Goal: Book appointment/travel/reservation

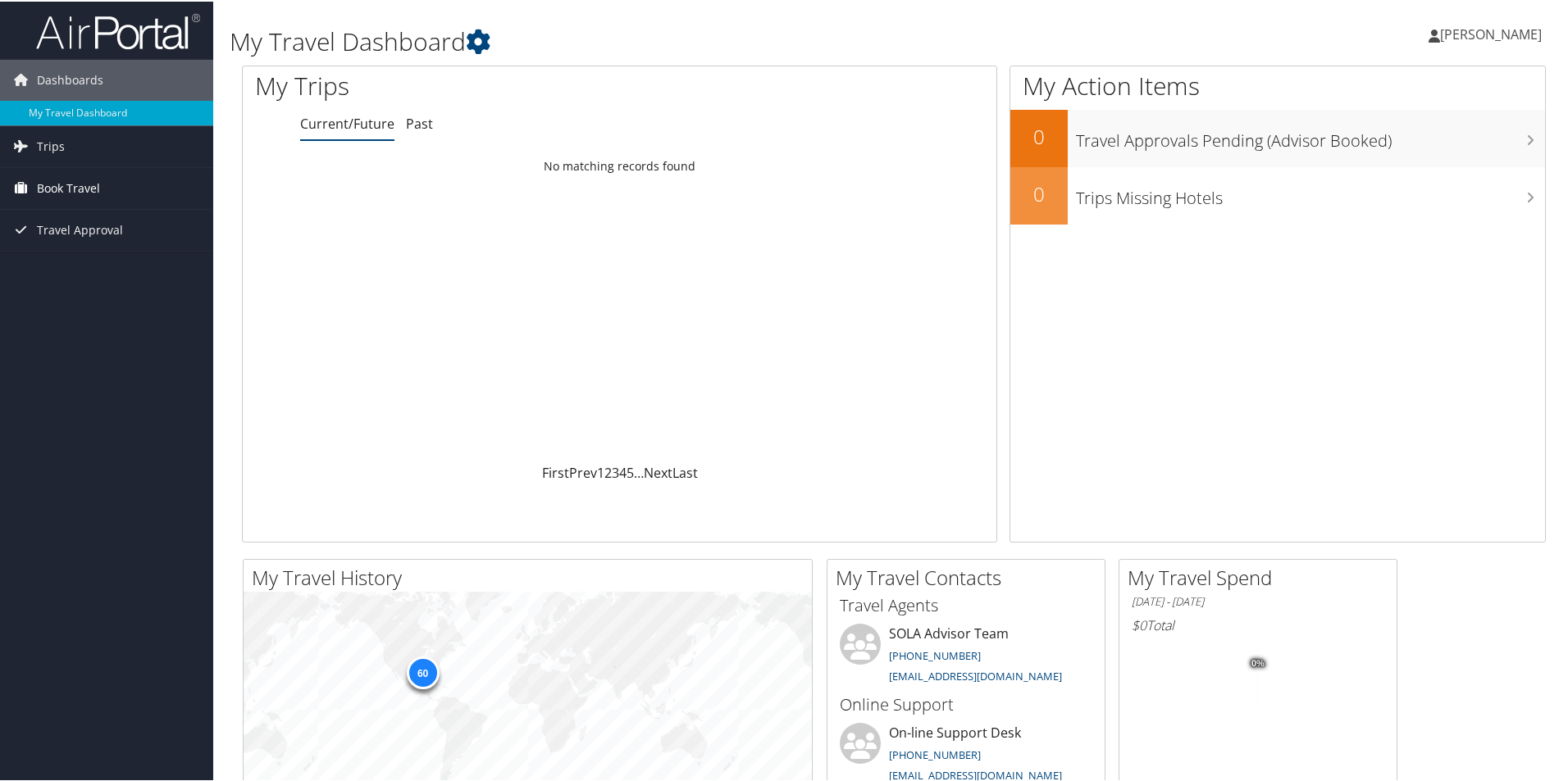
click at [48, 187] on span "Book Travel" at bounding box center [68, 187] width 63 height 41
click at [100, 253] on link "Book/Manage Online Trips" at bounding box center [106, 244] width 213 height 24
